Goal: Task Accomplishment & Management: Manage account settings

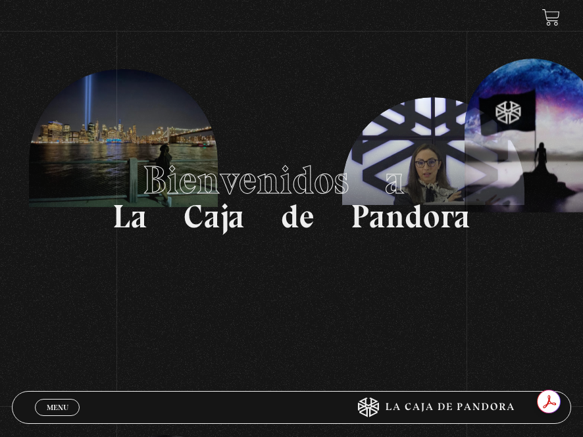
click at [60, 407] on span "Menu" at bounding box center [58, 408] width 22 height 8
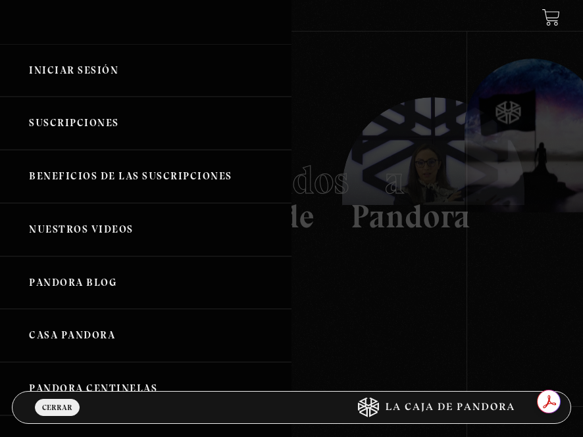
click at [103, 62] on link "Iniciar Sesión" at bounding box center [145, 70] width 291 height 53
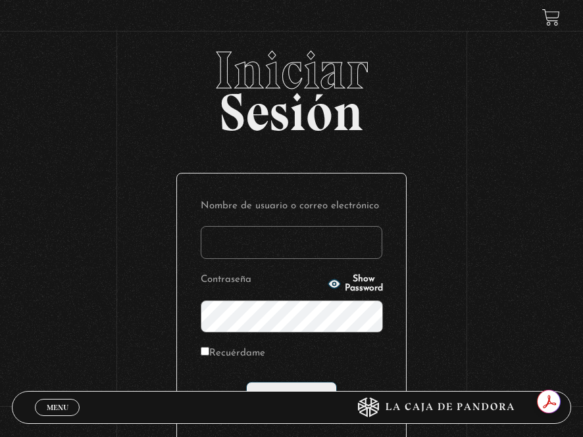
type input "[EMAIL_ADDRESS][DOMAIN_NAME]"
click at [279, 379] on form "Nombre de usuario o correo electrónico [EMAIL_ADDRESS][DOMAIN_NAME] Contraseña …" at bounding box center [291, 306] width 181 height 218
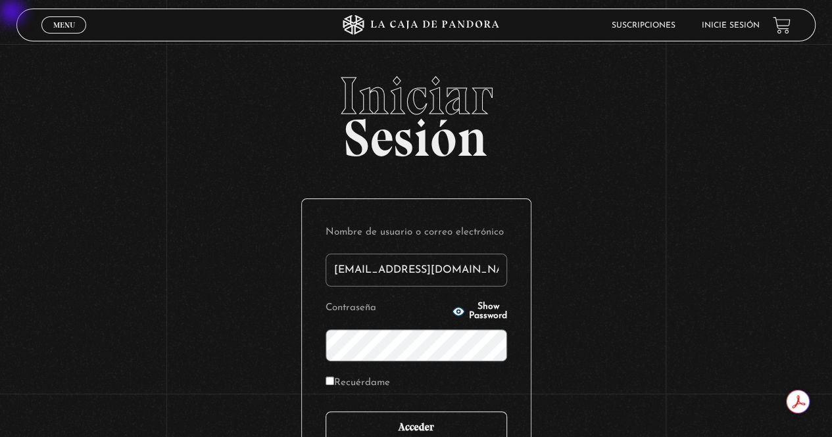
click at [425, 427] on input "Acceder" at bounding box center [415, 428] width 181 height 33
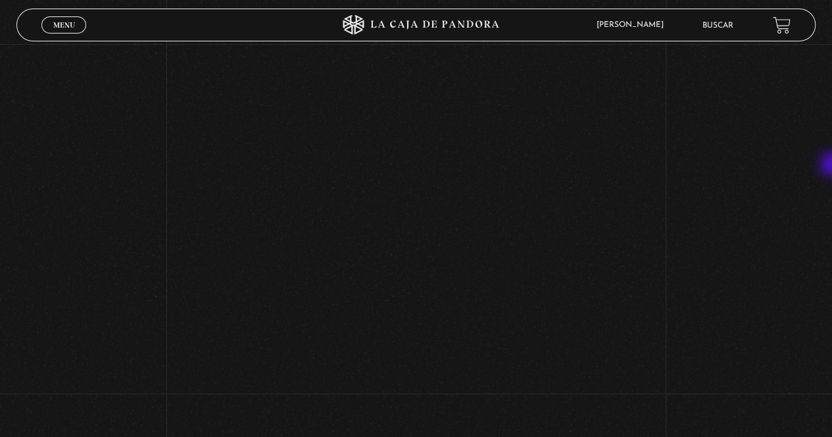
scroll to position [307, 0]
click at [114, 219] on div "Volver Setiembre 4 - 830pm CR Maria Gabriela de Faria" at bounding box center [416, 106] width 832 height 739
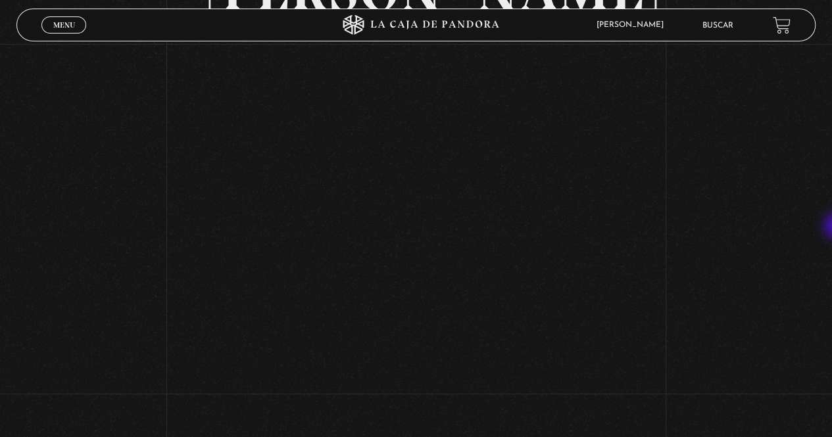
scroll to position [158, 0]
